Goal: Task Accomplishment & Management: Manage account settings

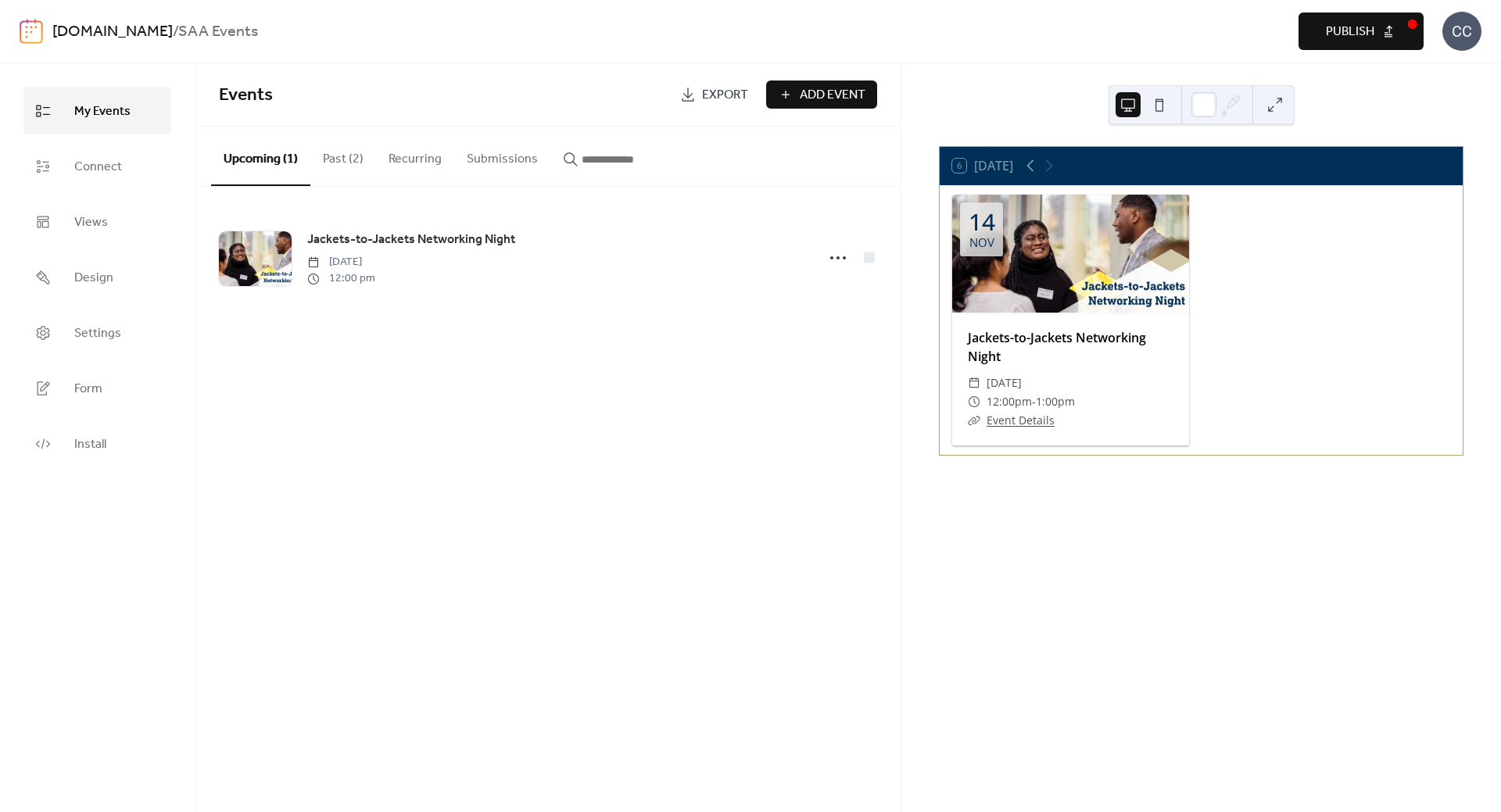
click at [101, 32] on link "[DOMAIN_NAME]" at bounding box center [112, 32] width 121 height 30
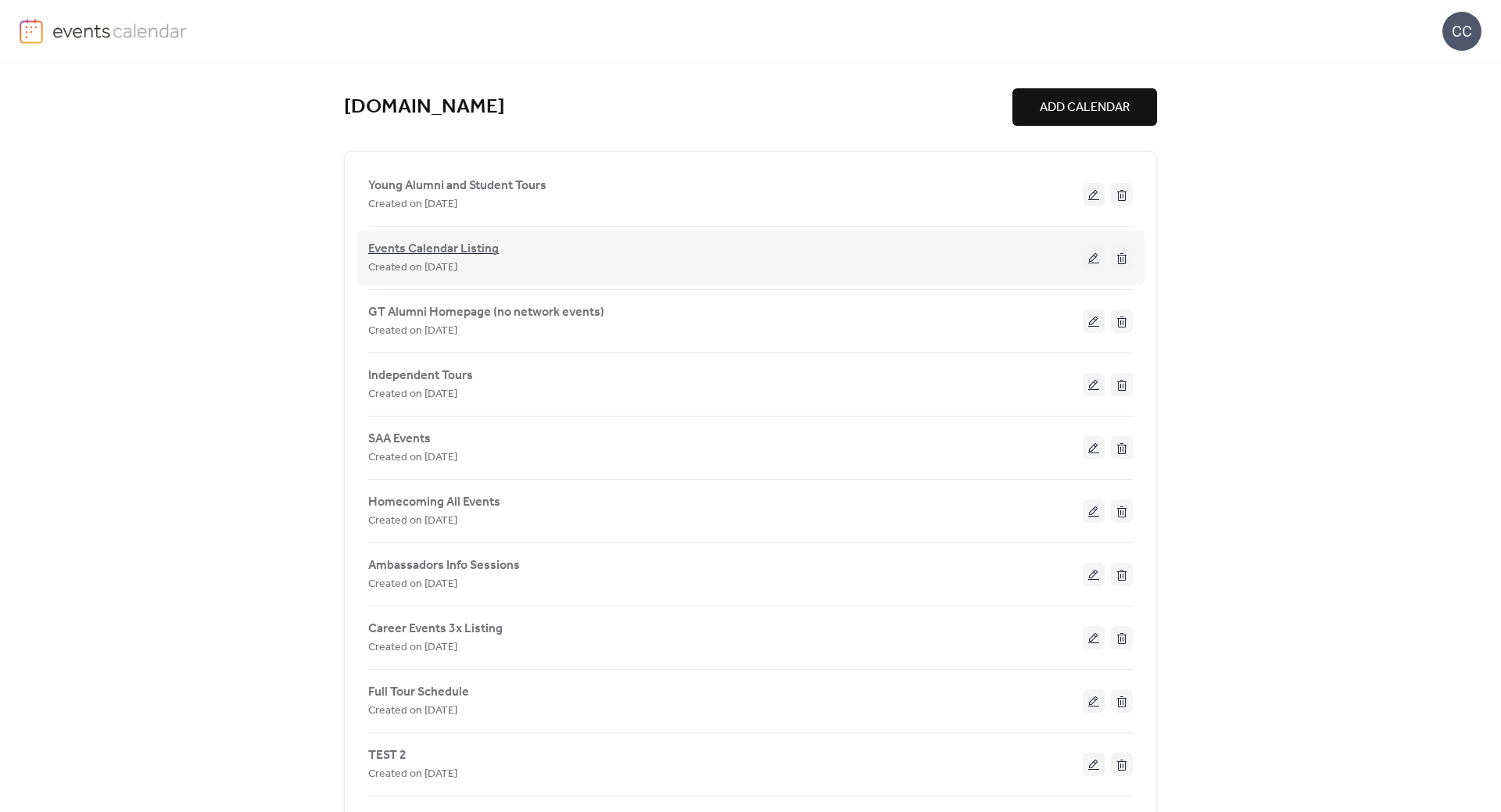
click at [420, 246] on span "Events Calendar Listing" at bounding box center [433, 249] width 131 height 19
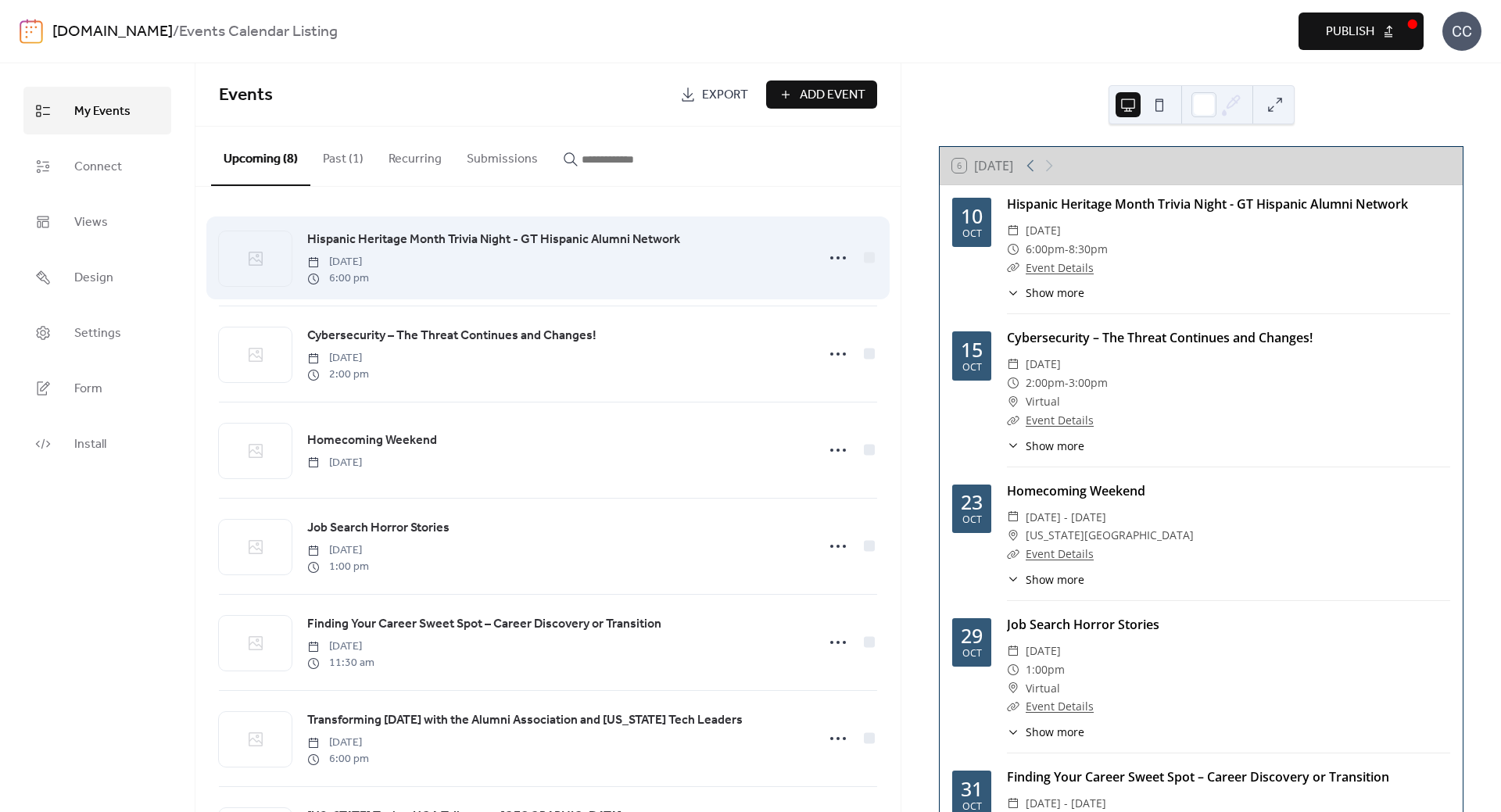
click at [412, 238] on span "Hispanic Heritage Month Trivia Night - GT Hispanic Alumni Network" at bounding box center [493, 239] width 373 height 19
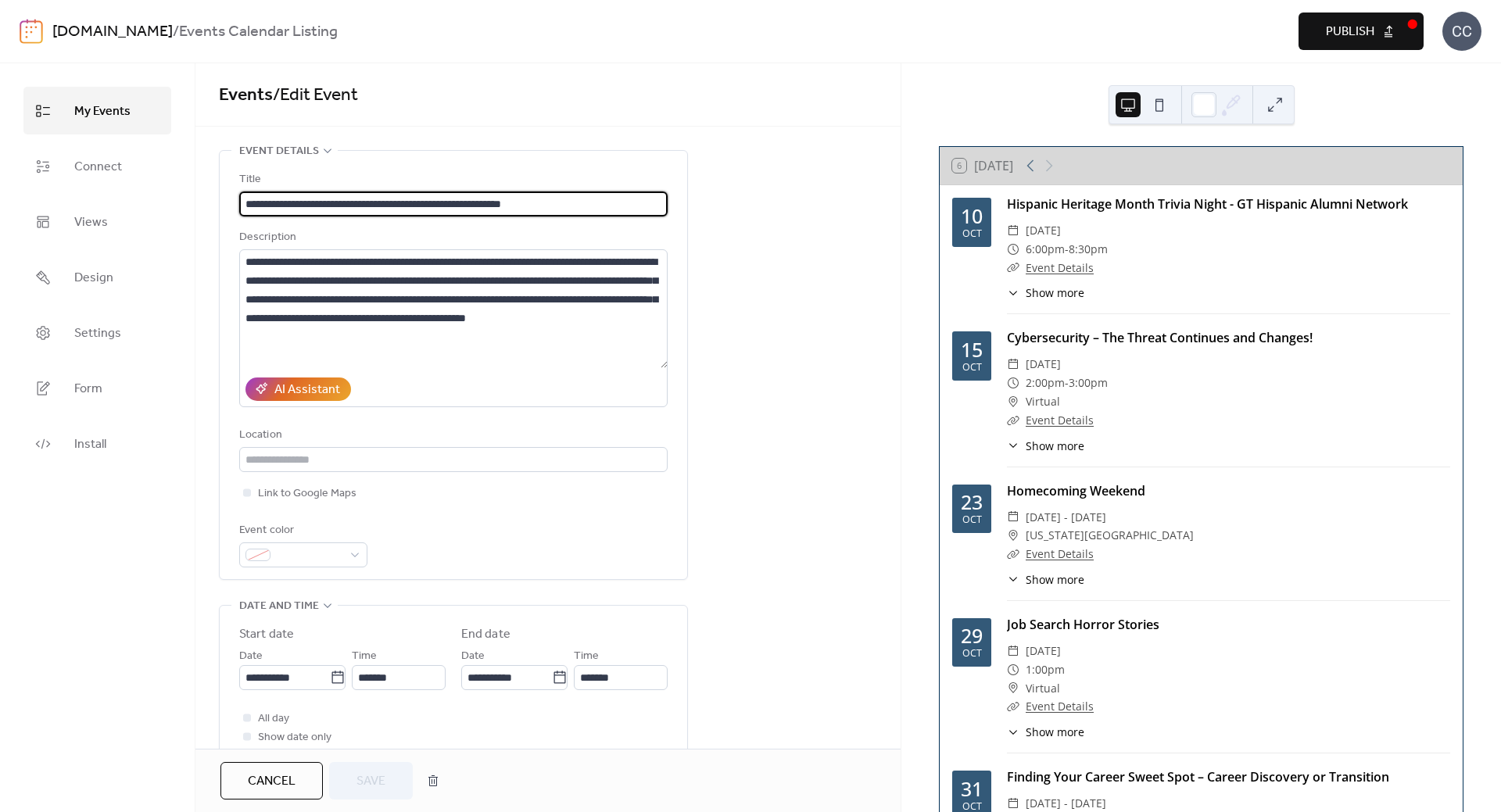
scroll to position [79, 0]
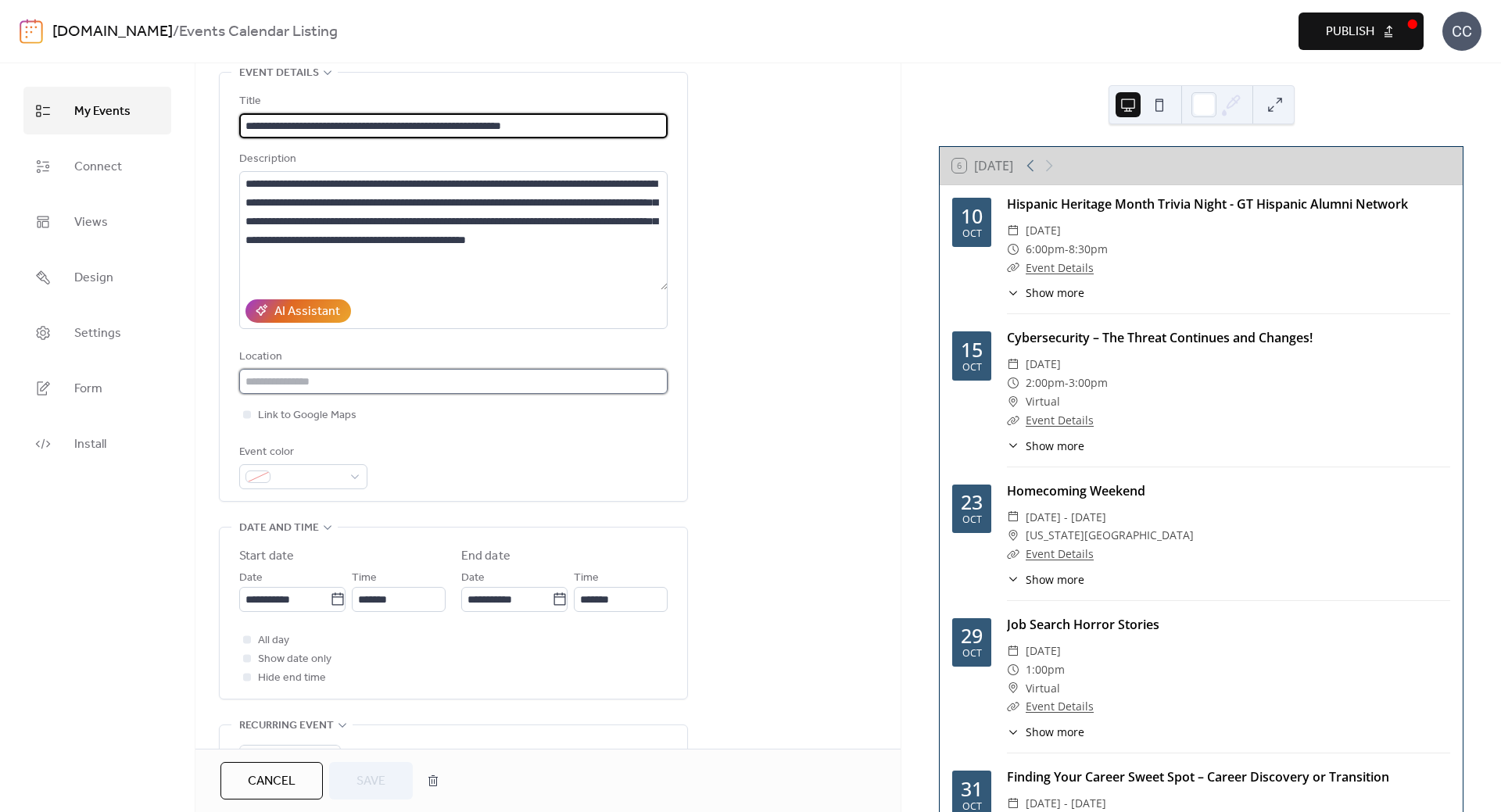
click at [341, 379] on input "text" at bounding box center [453, 381] width 428 height 25
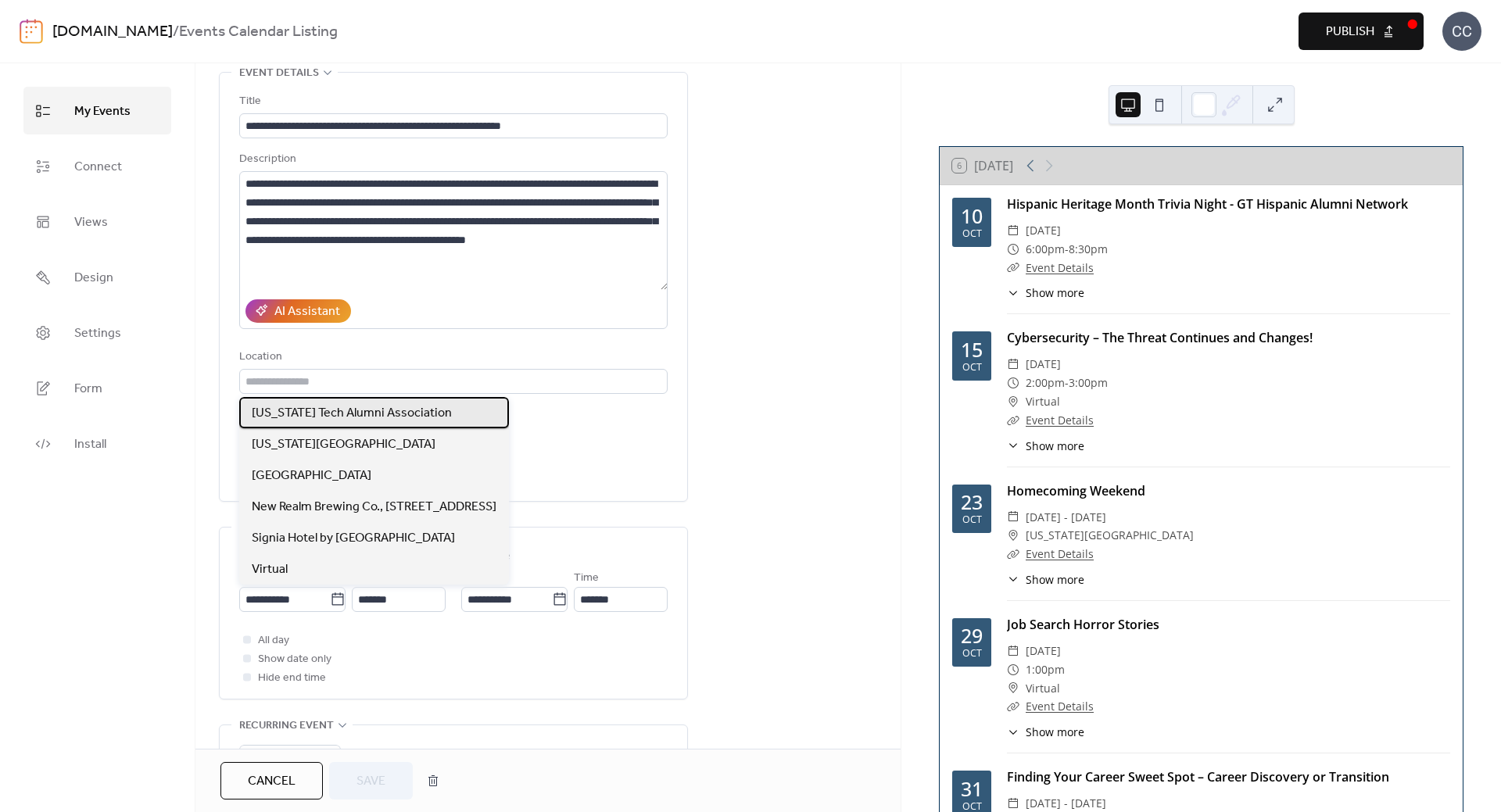
click at [408, 403] on div "[US_STATE] Tech Alumni Association" at bounding box center [374, 413] width 270 height 31
type input "**********"
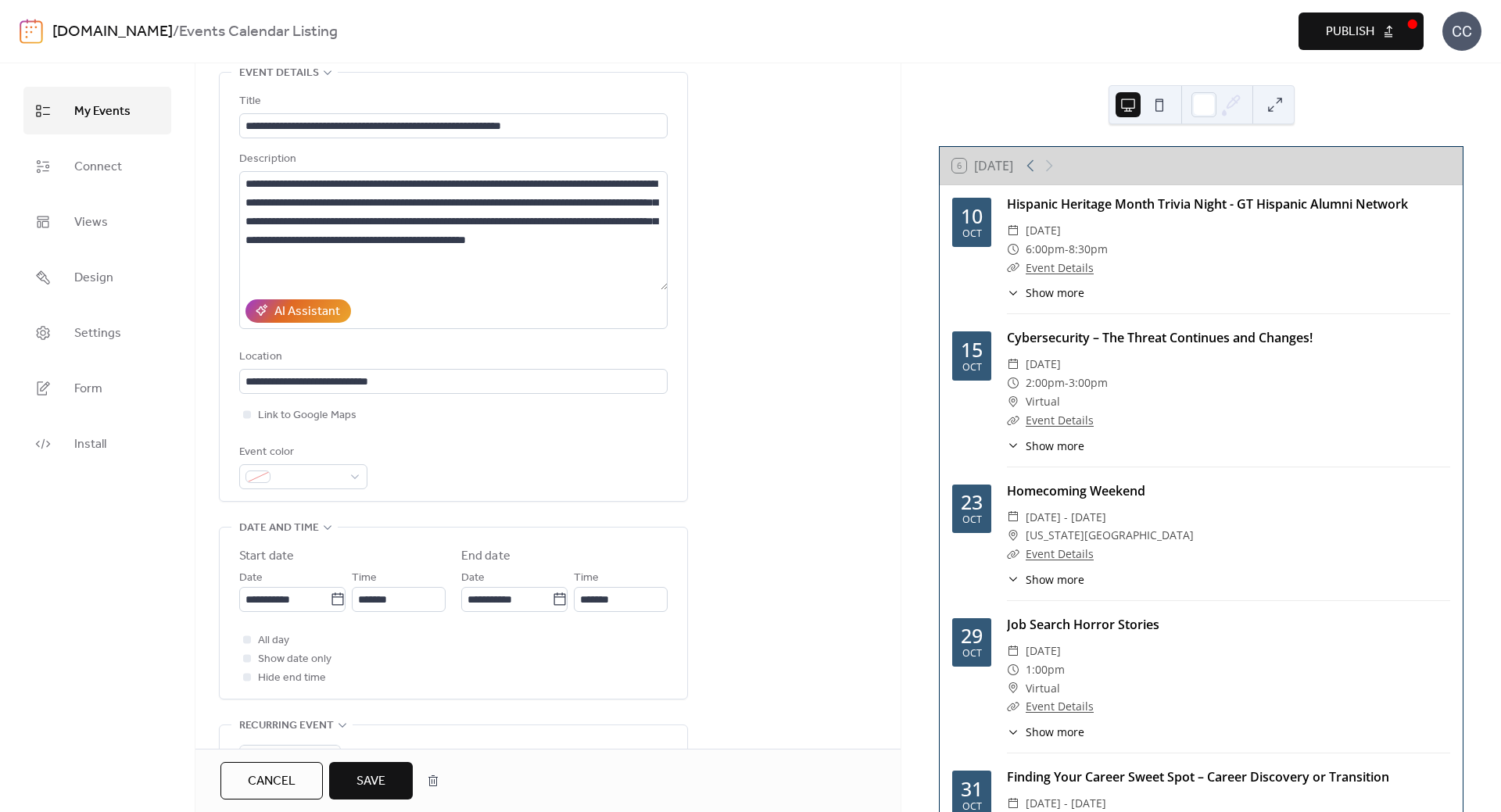
click at [361, 789] on span "Save" at bounding box center [371, 782] width 29 height 19
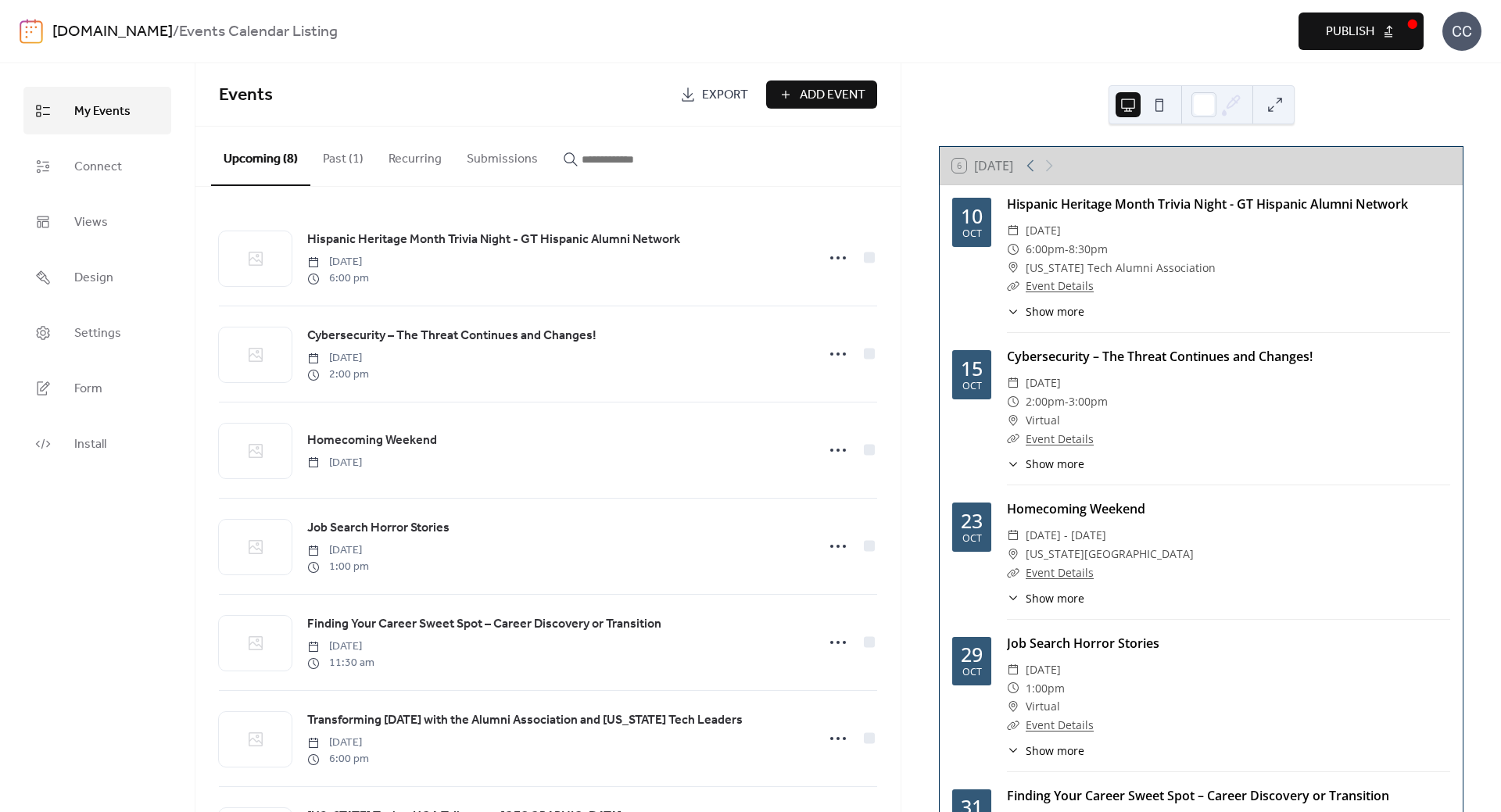
click at [1352, 30] on span "Publish" at bounding box center [1350, 32] width 48 height 19
click at [100, 30] on link "[DOMAIN_NAME]" at bounding box center [112, 32] width 121 height 30
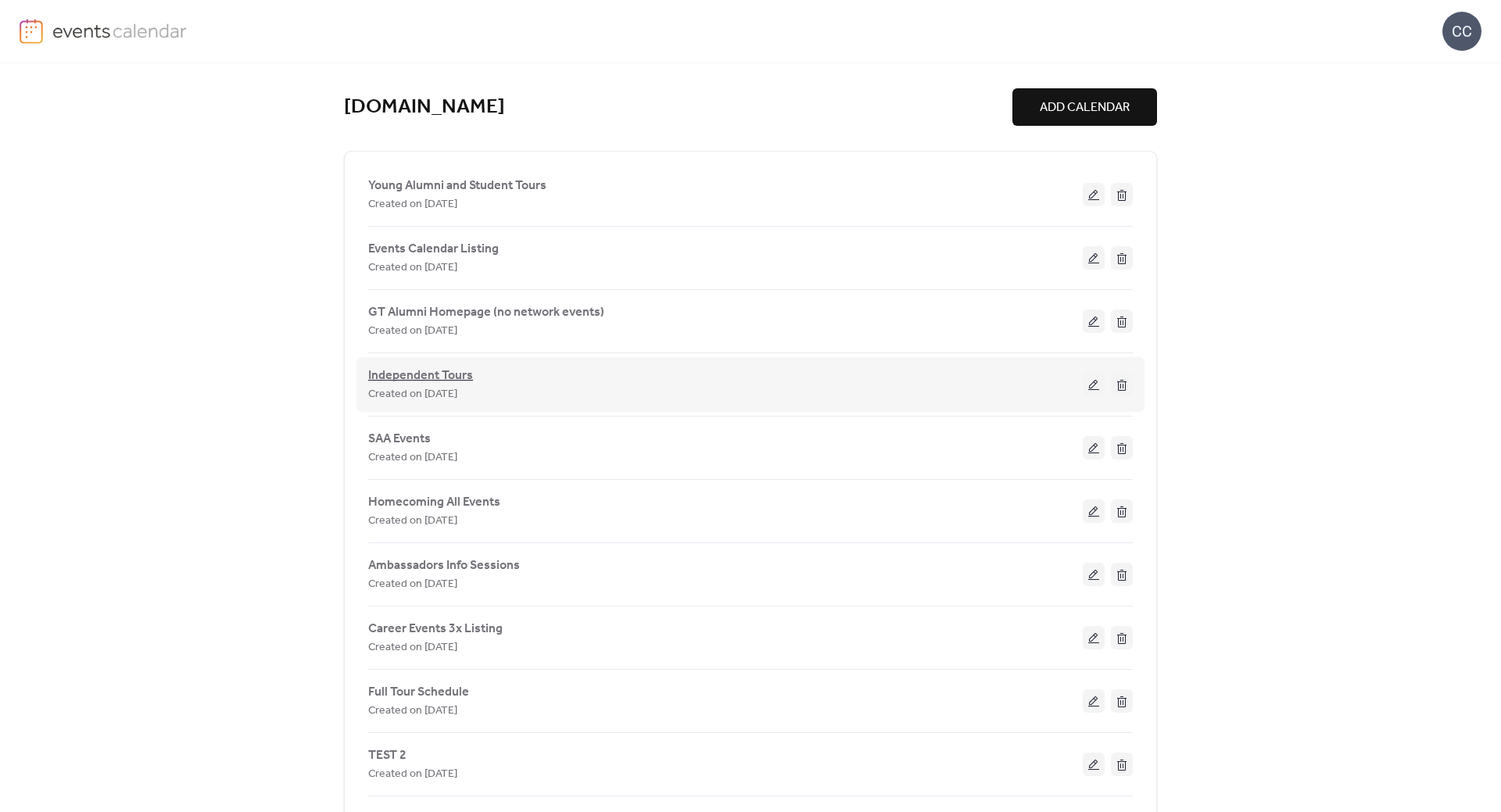
click at [420, 372] on span "Independent Tours" at bounding box center [420, 375] width 105 height 19
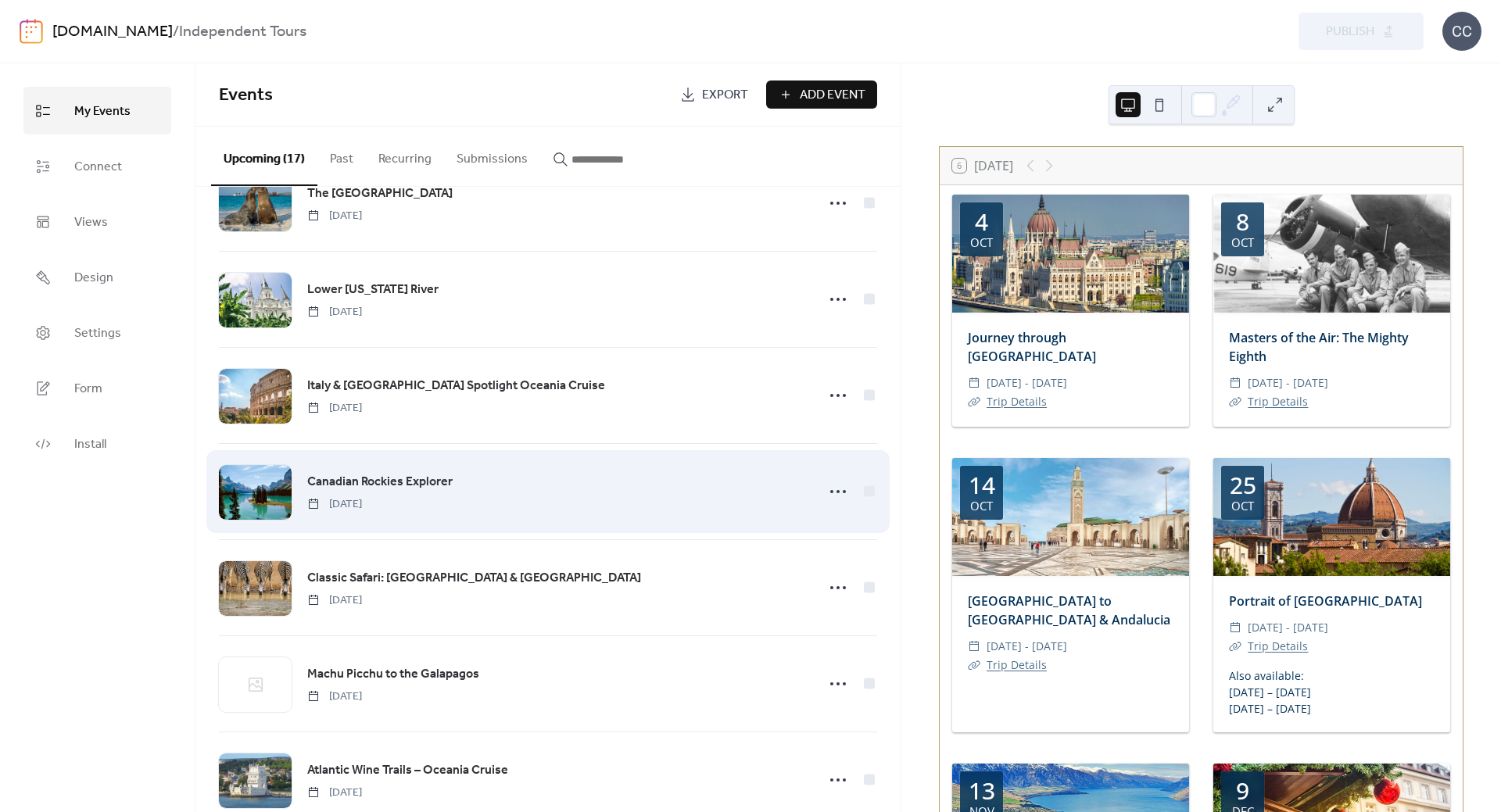
scroll to position [1055, 0]
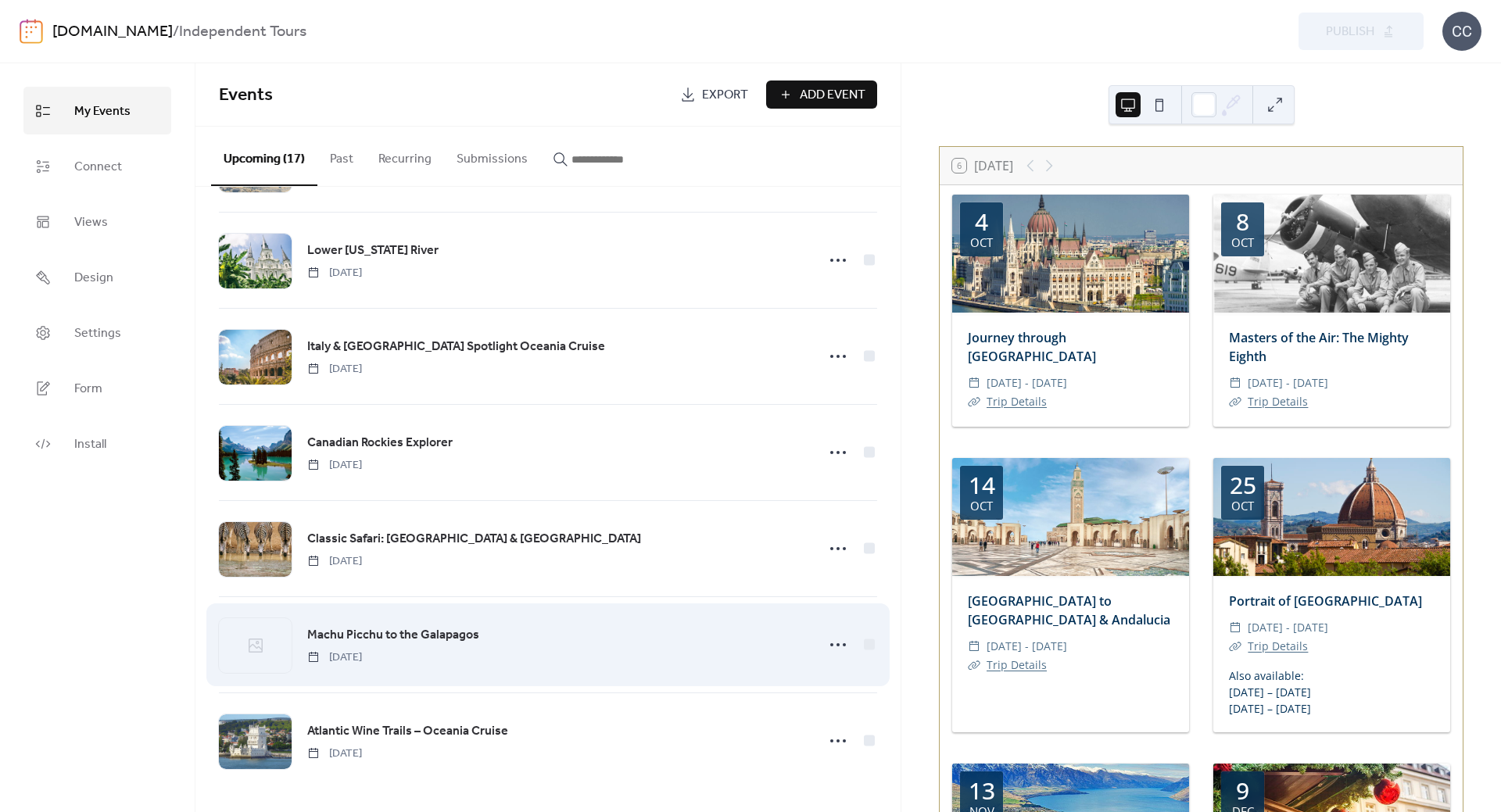
click at [437, 627] on span "Machu Picchu to the Galapagos" at bounding box center [393, 636] width 172 height 19
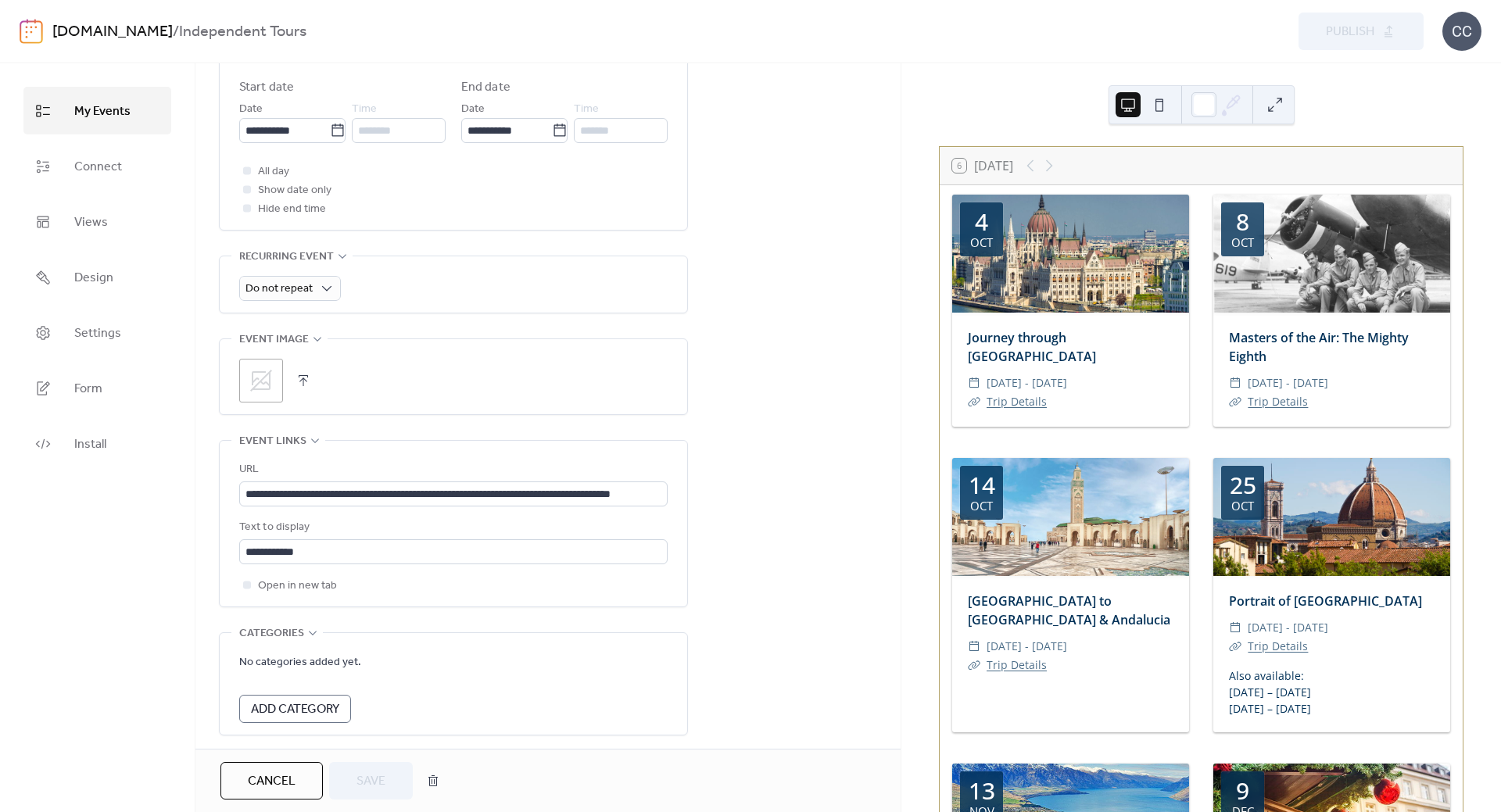
scroll to position [614, 0]
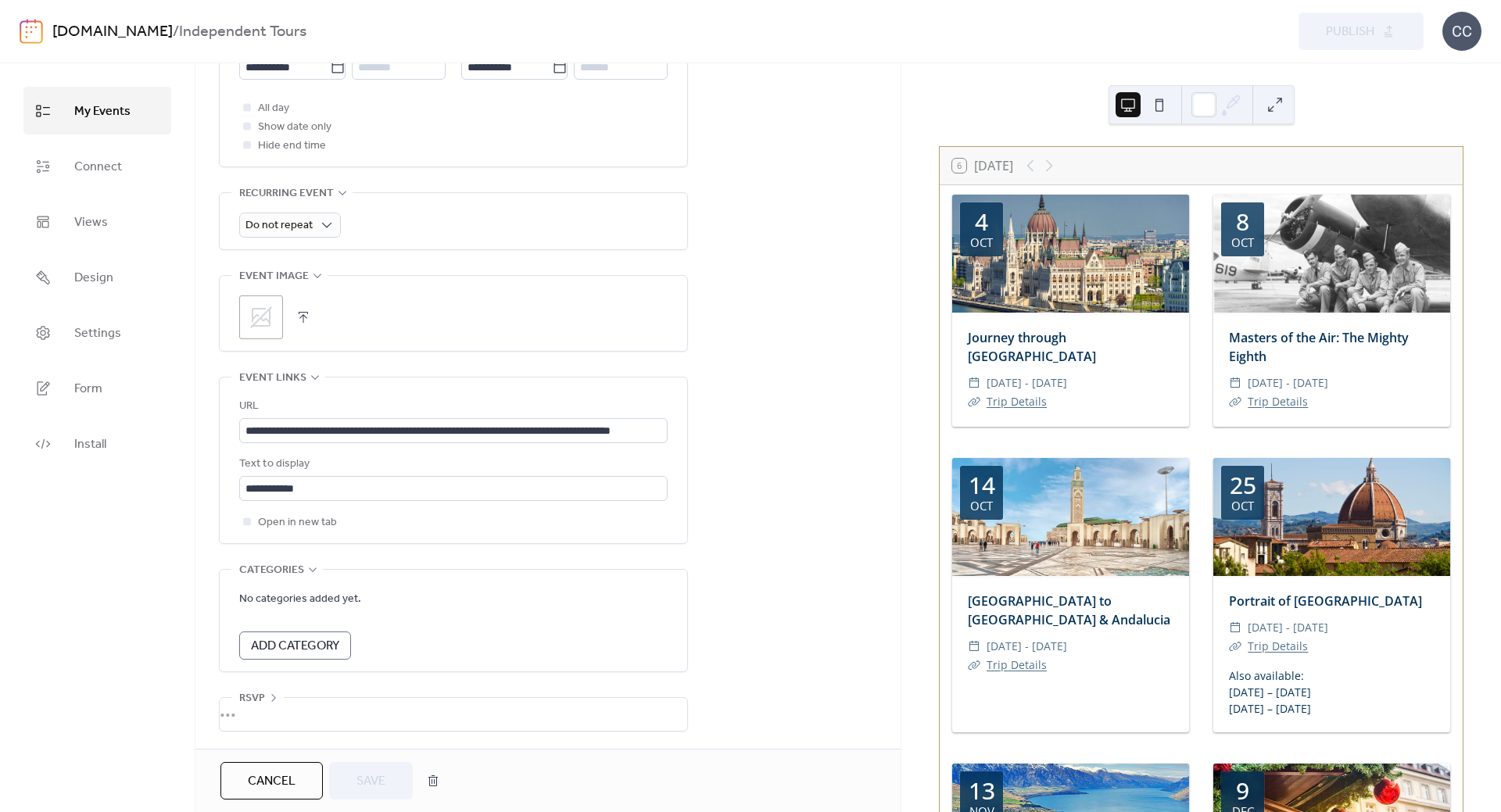
click at [259, 311] on icon at bounding box center [260, 317] width 25 height 25
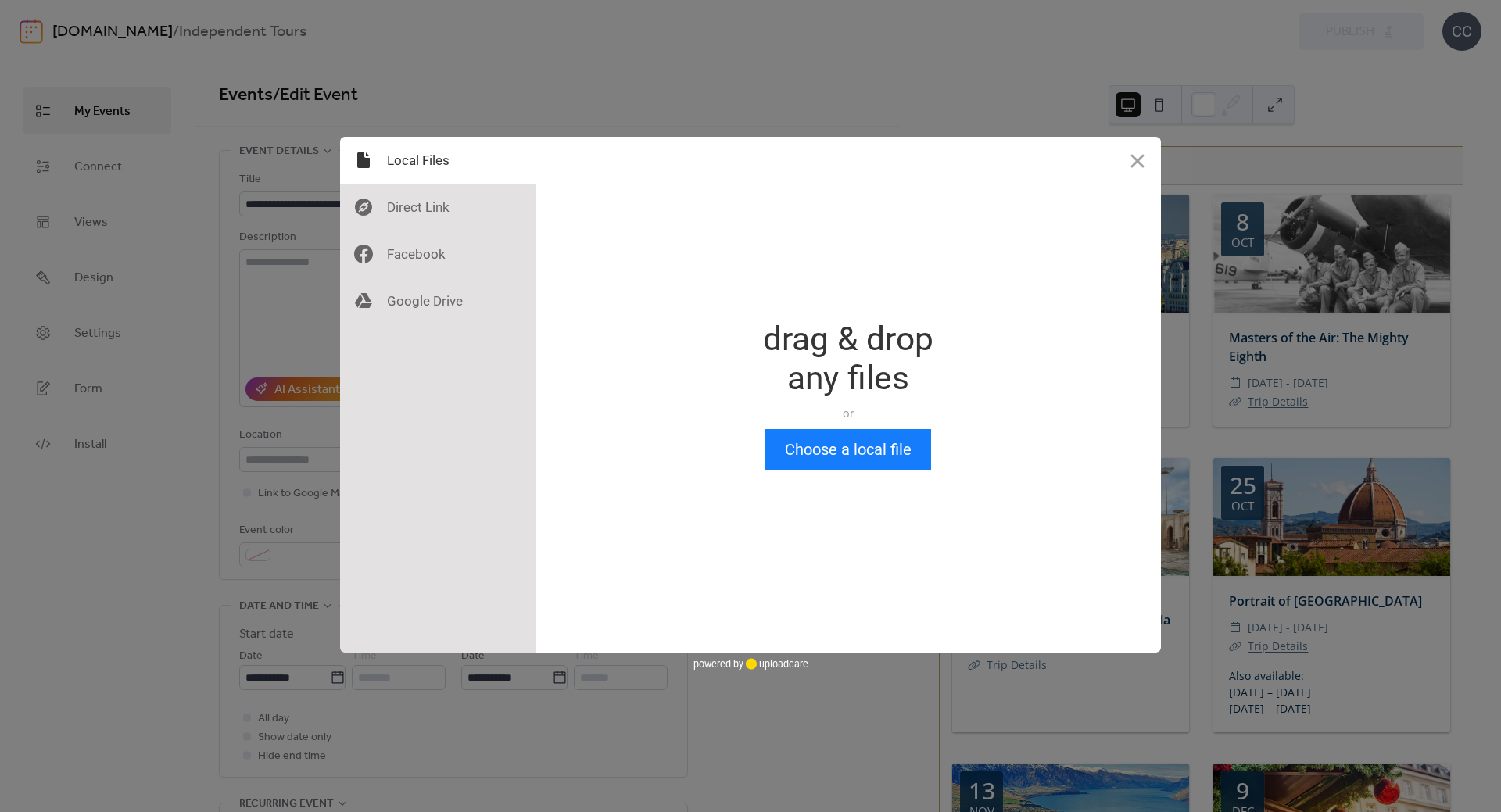
scroll to position [0, 0]
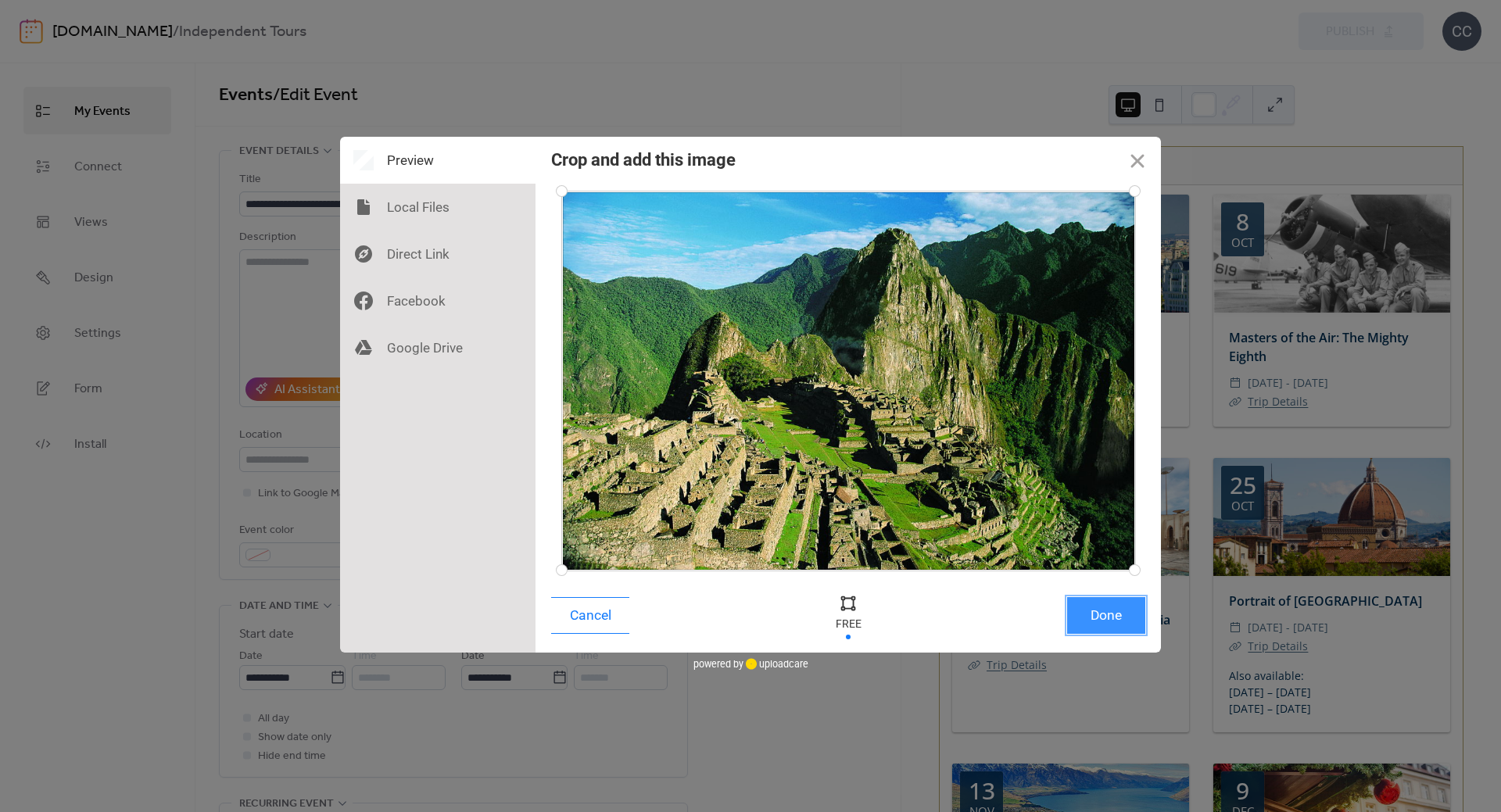
click at [1099, 616] on button "Done" at bounding box center [1106, 616] width 79 height 37
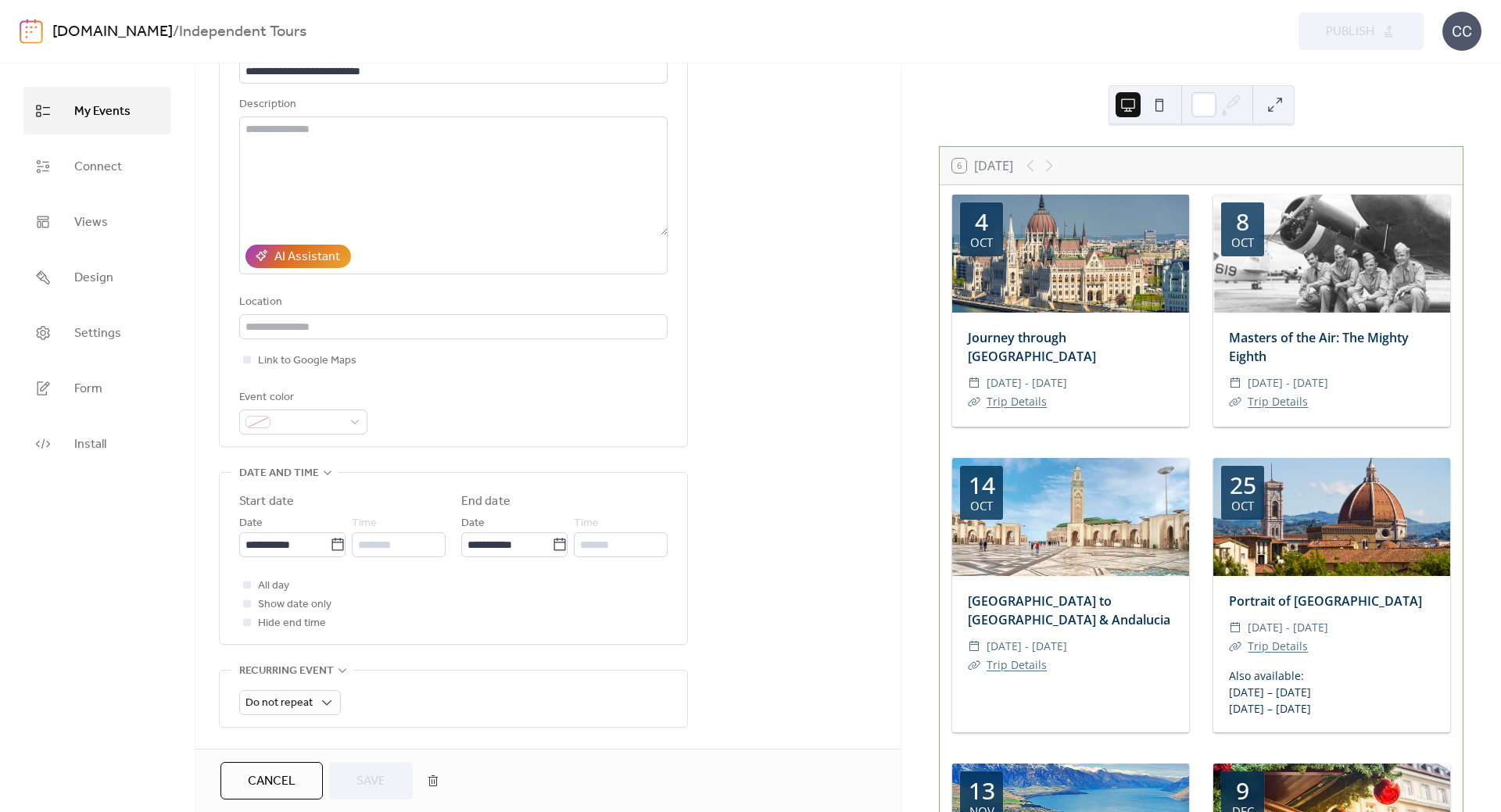
scroll to position [391, 0]
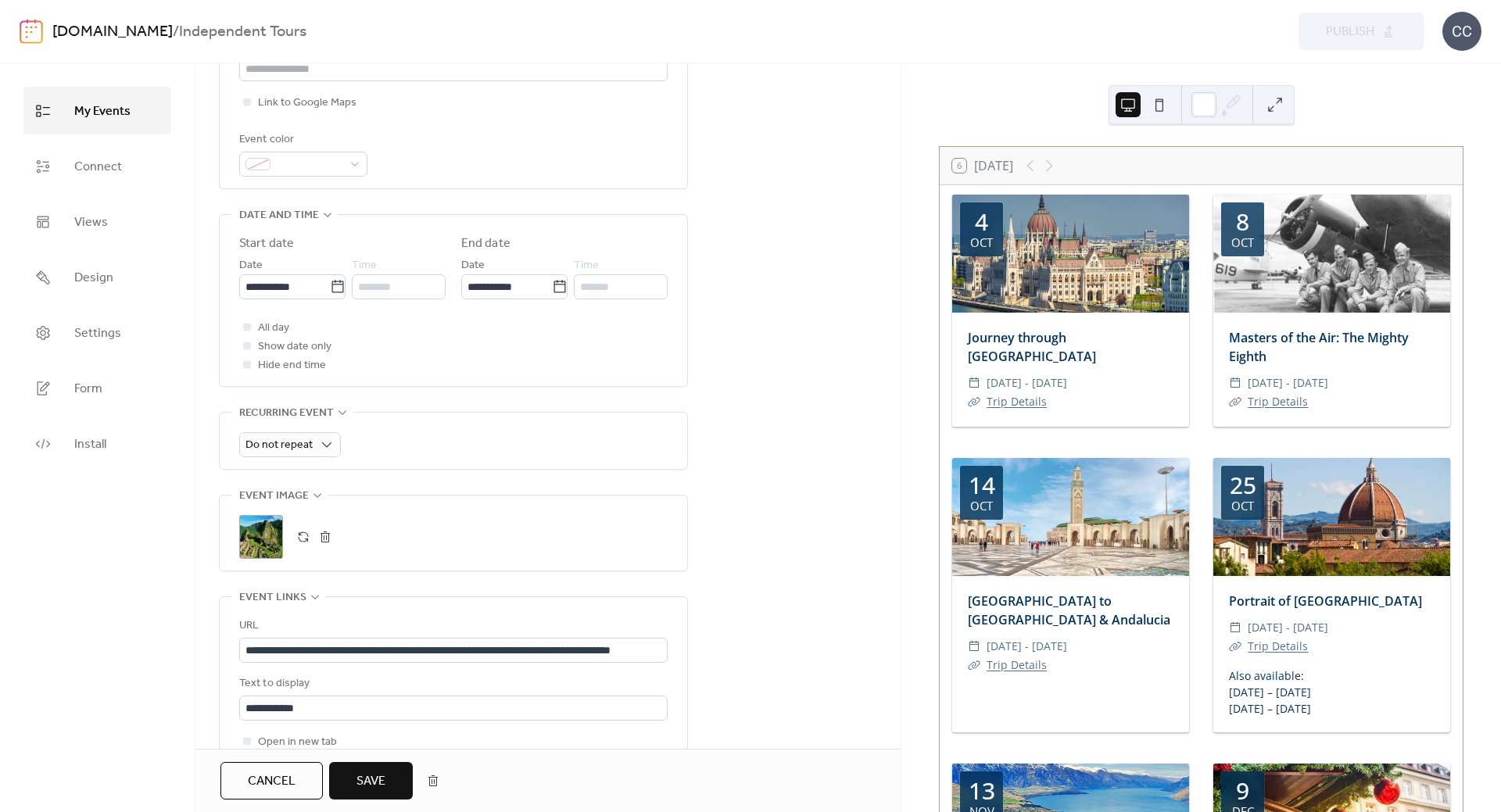
click at [378, 783] on span "Save" at bounding box center [371, 782] width 29 height 19
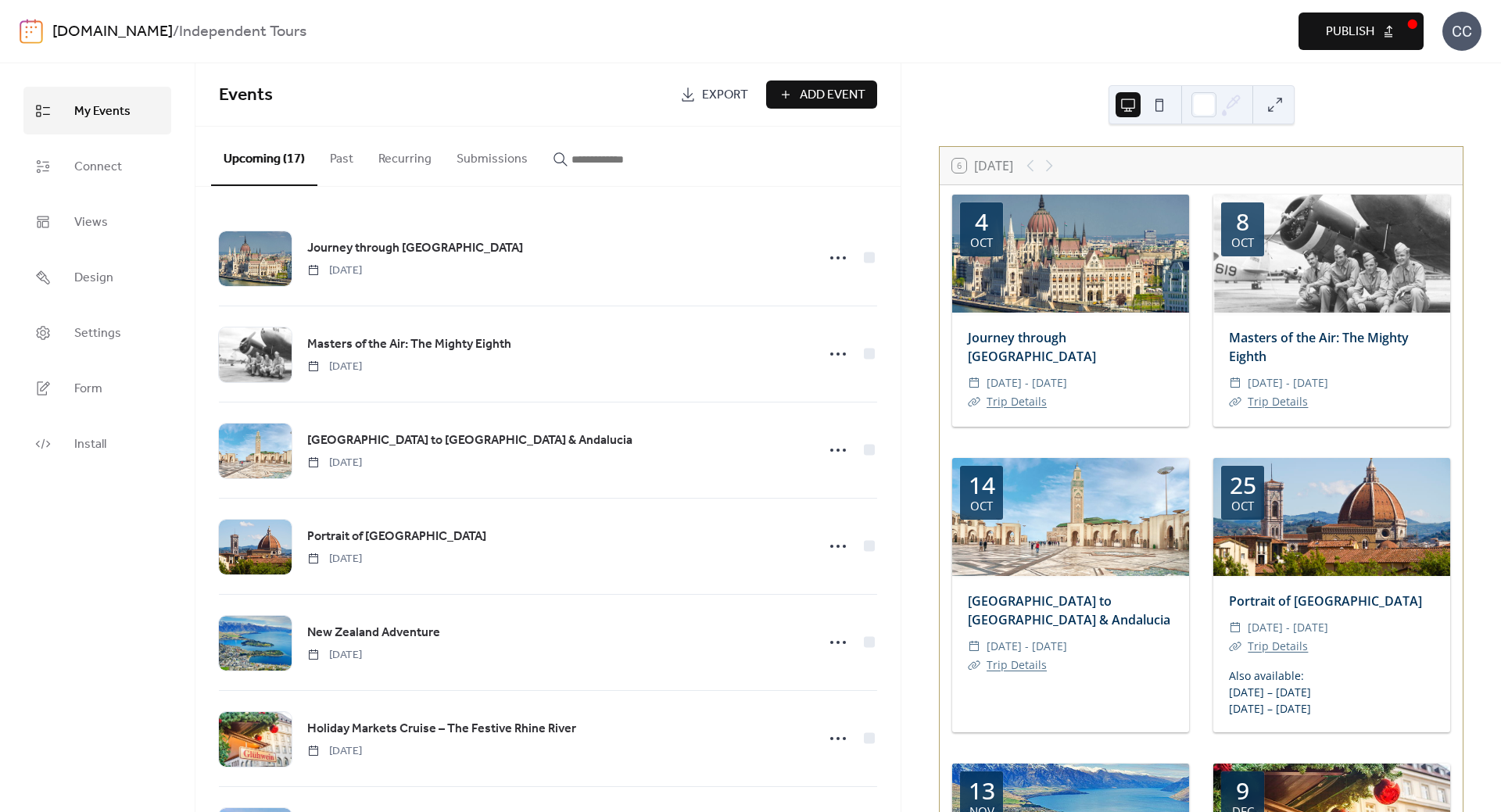
click at [1349, 31] on span "Publish" at bounding box center [1350, 32] width 48 height 19
